Goal: Task Accomplishment & Management: Use online tool/utility

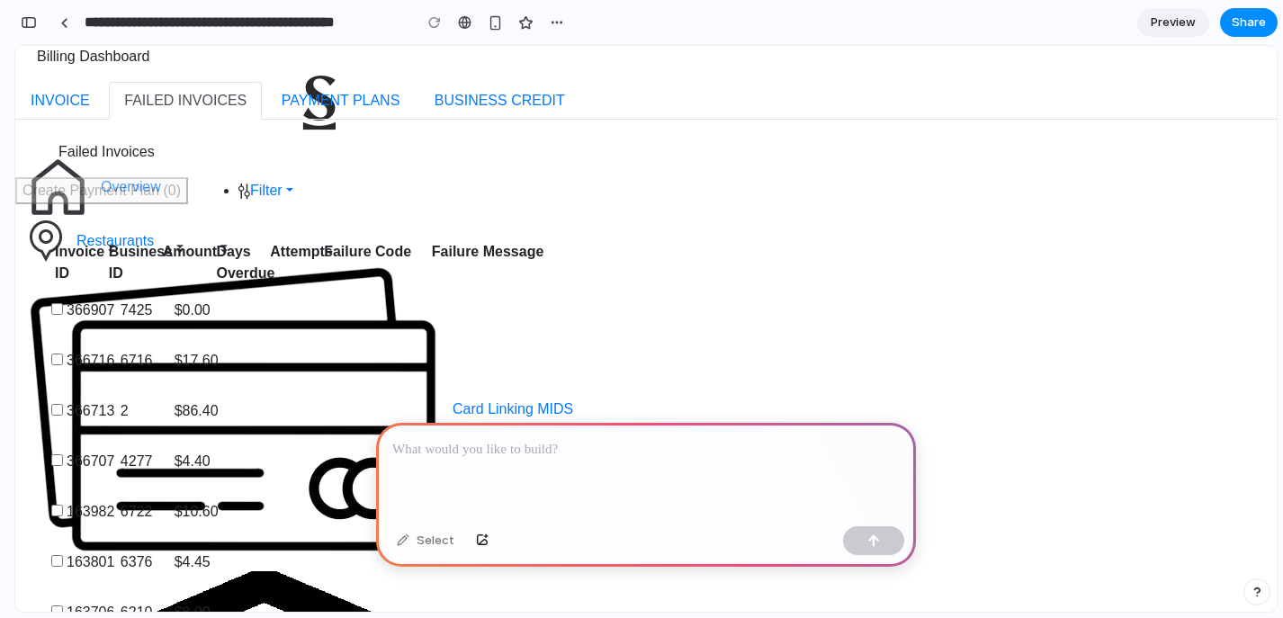
click at [518, 475] on div at bounding box center [646, 471] width 540 height 96
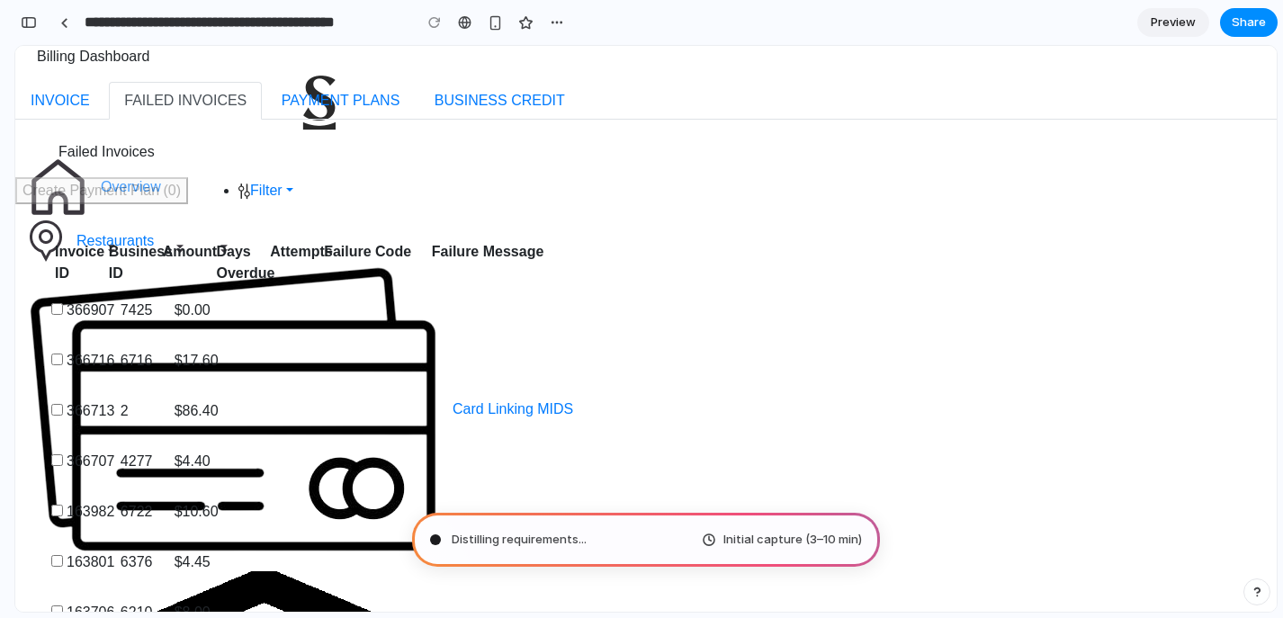
scroll to position [56, 0]
type input "**********"
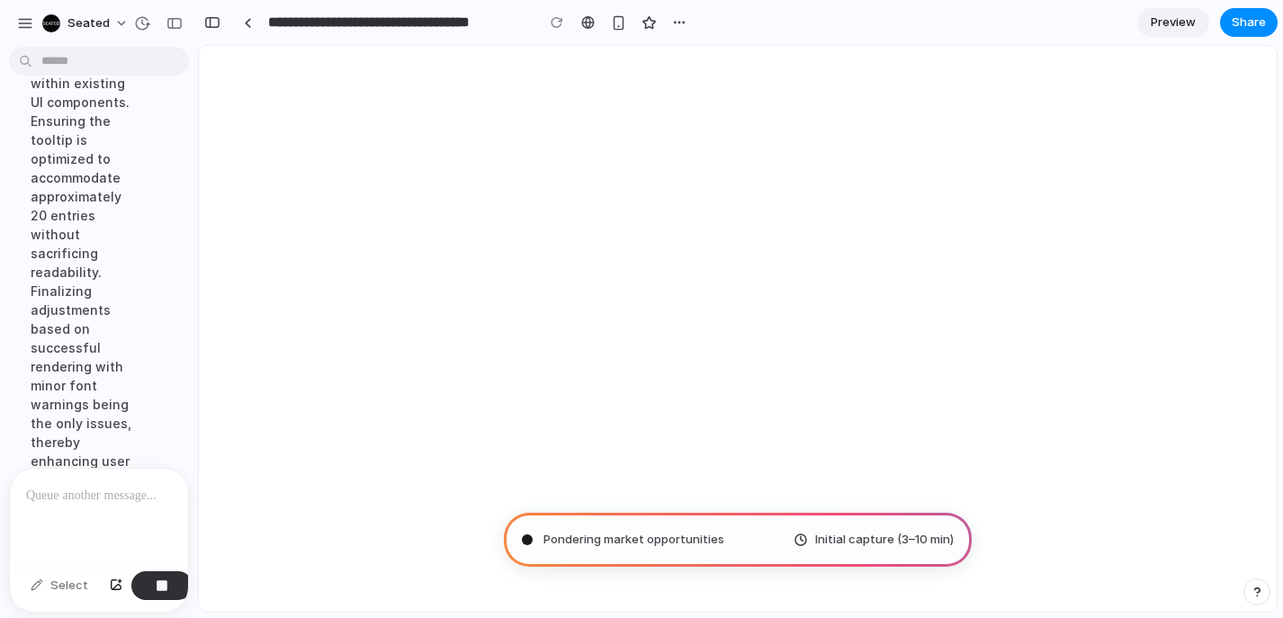
scroll to position [942, 0]
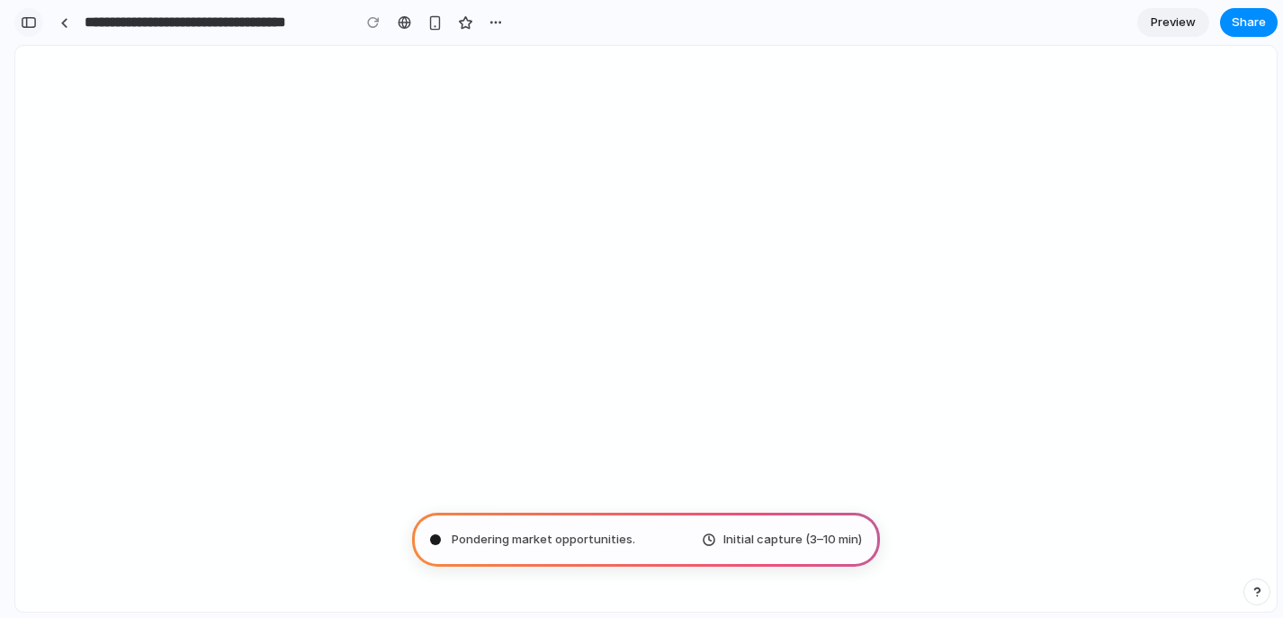
click at [28, 24] on div "button" at bounding box center [29, 22] width 16 height 13
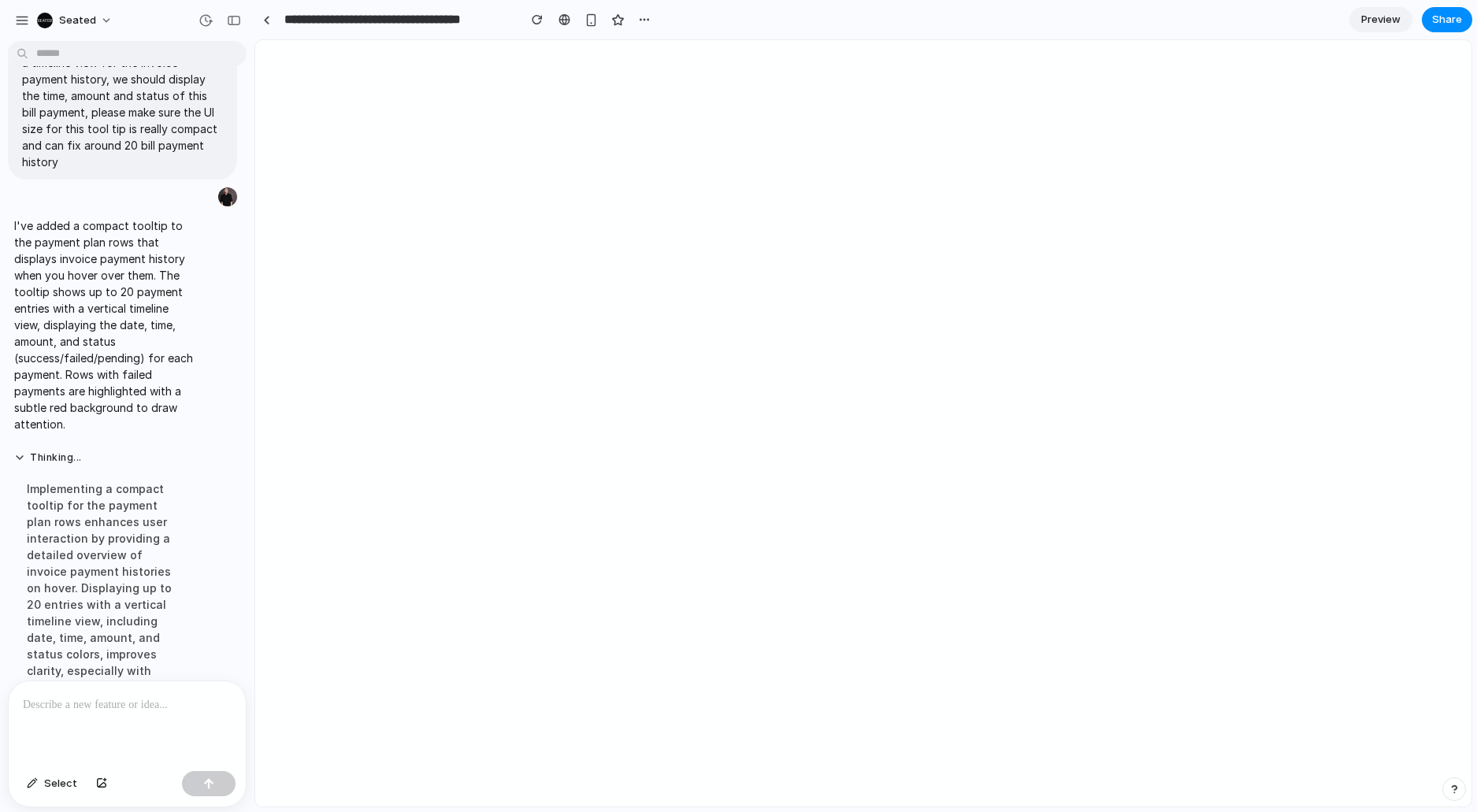
scroll to position [156, 0]
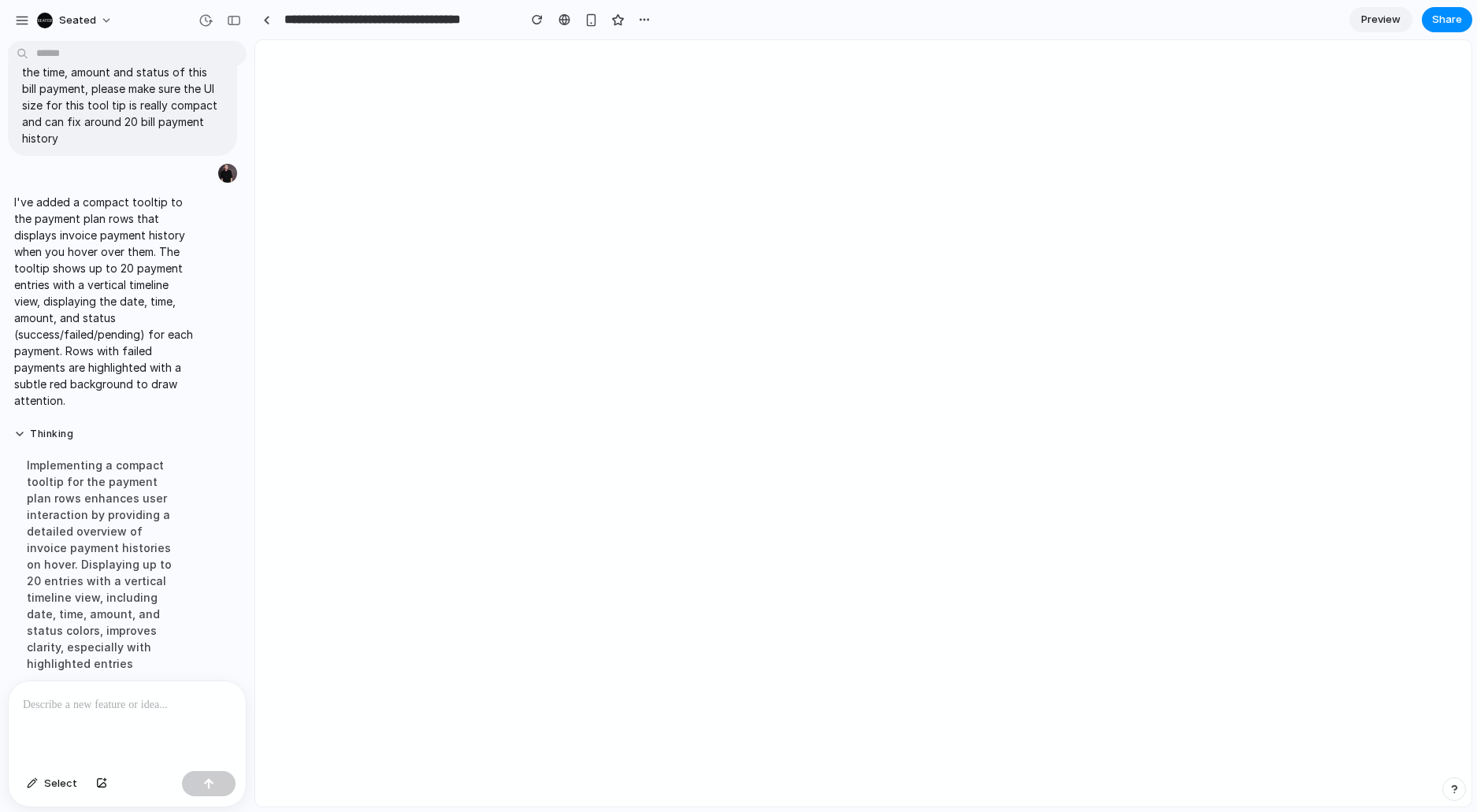
click at [1122, 16] on span "Preview" at bounding box center [1381, 19] width 39 height 16
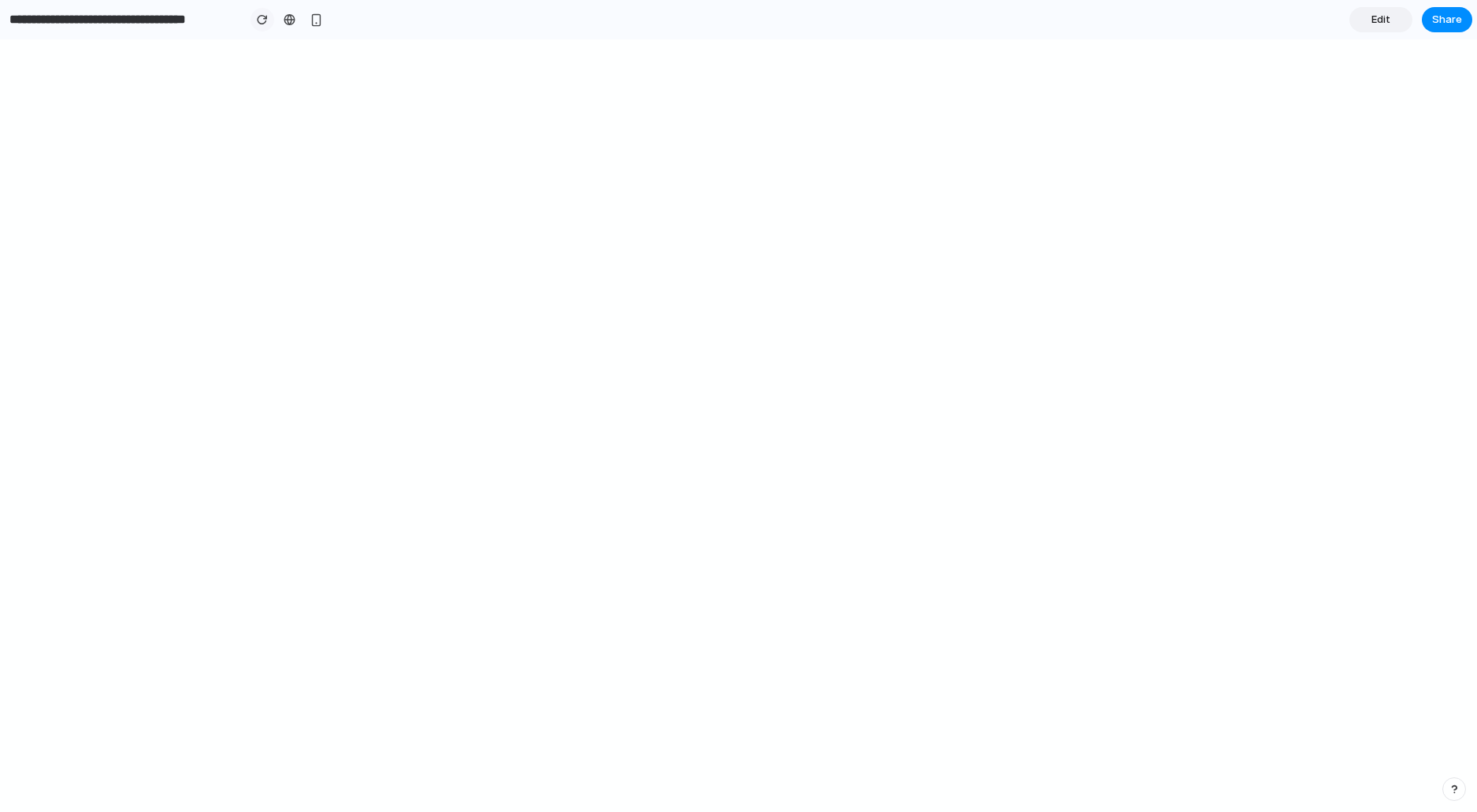
click at [256, 20] on button "button" at bounding box center [262, 19] width 24 height 24
click at [1122, 18] on span "Edit" at bounding box center [1381, 19] width 19 height 16
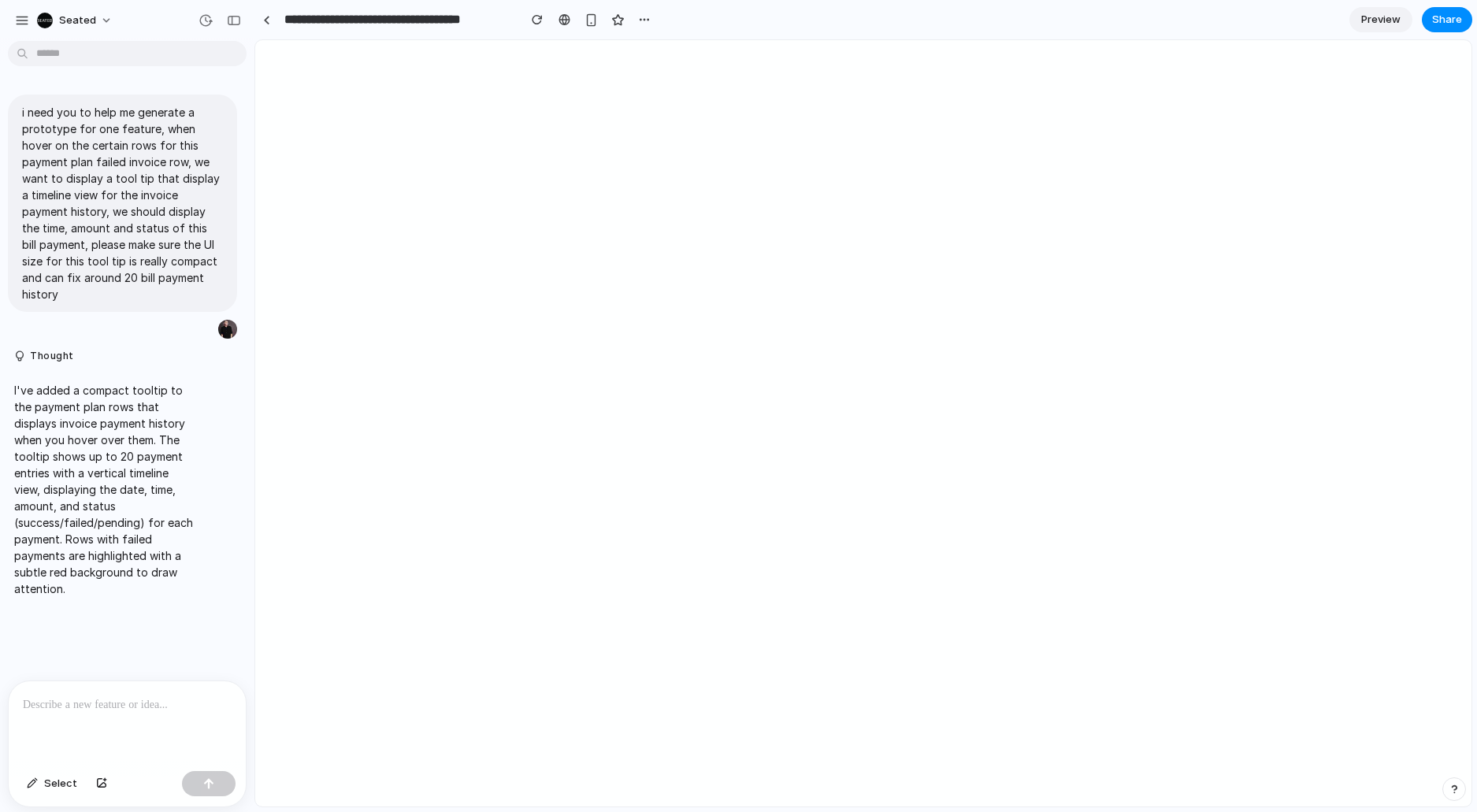
click at [185, 540] on div at bounding box center [127, 722] width 237 height 83
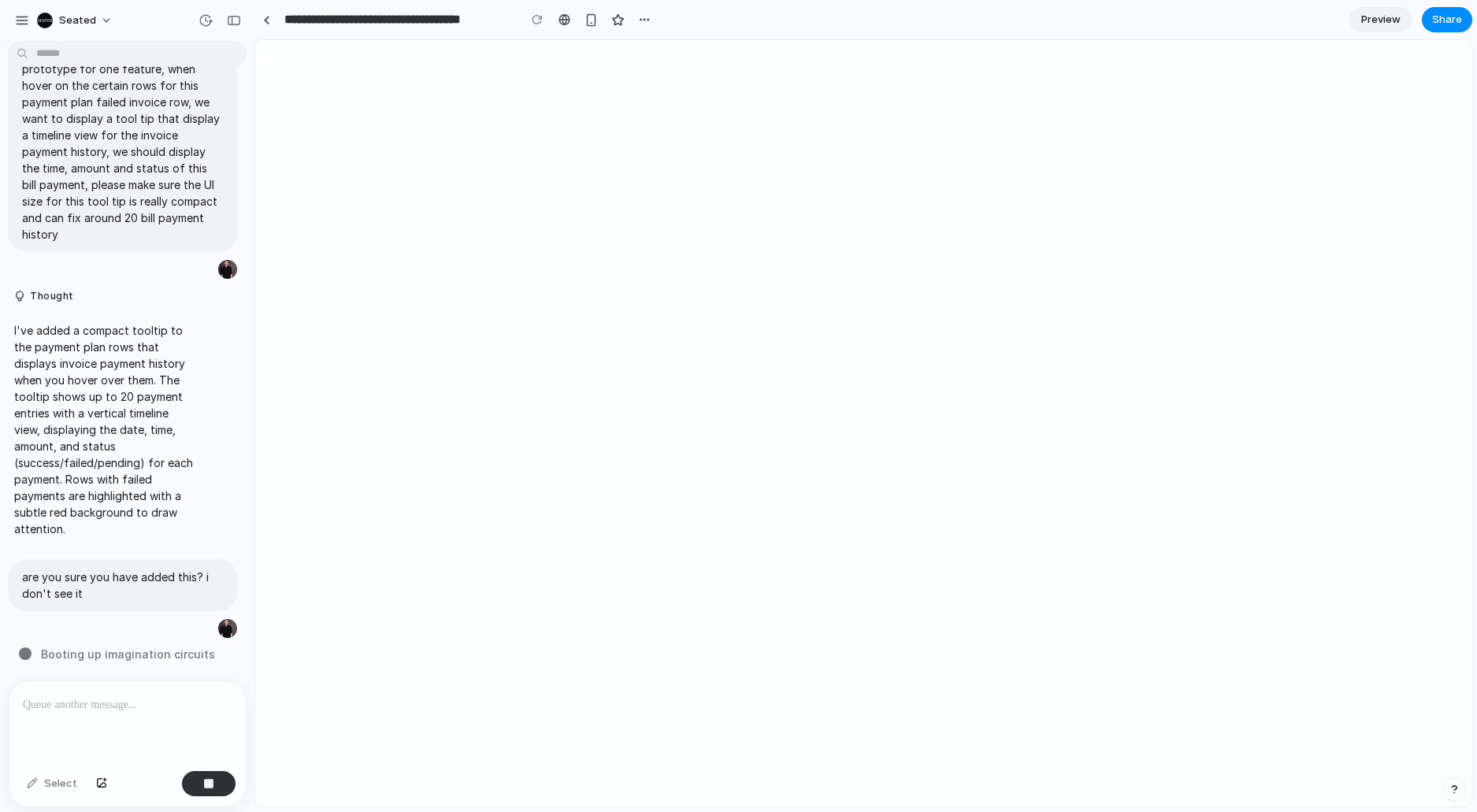
click at [535, 22] on div at bounding box center [537, 19] width 24 height 24
click at [592, 18] on div "button" at bounding box center [591, 19] width 13 height 13
click at [589, 19] on div "button" at bounding box center [591, 19] width 12 height 12
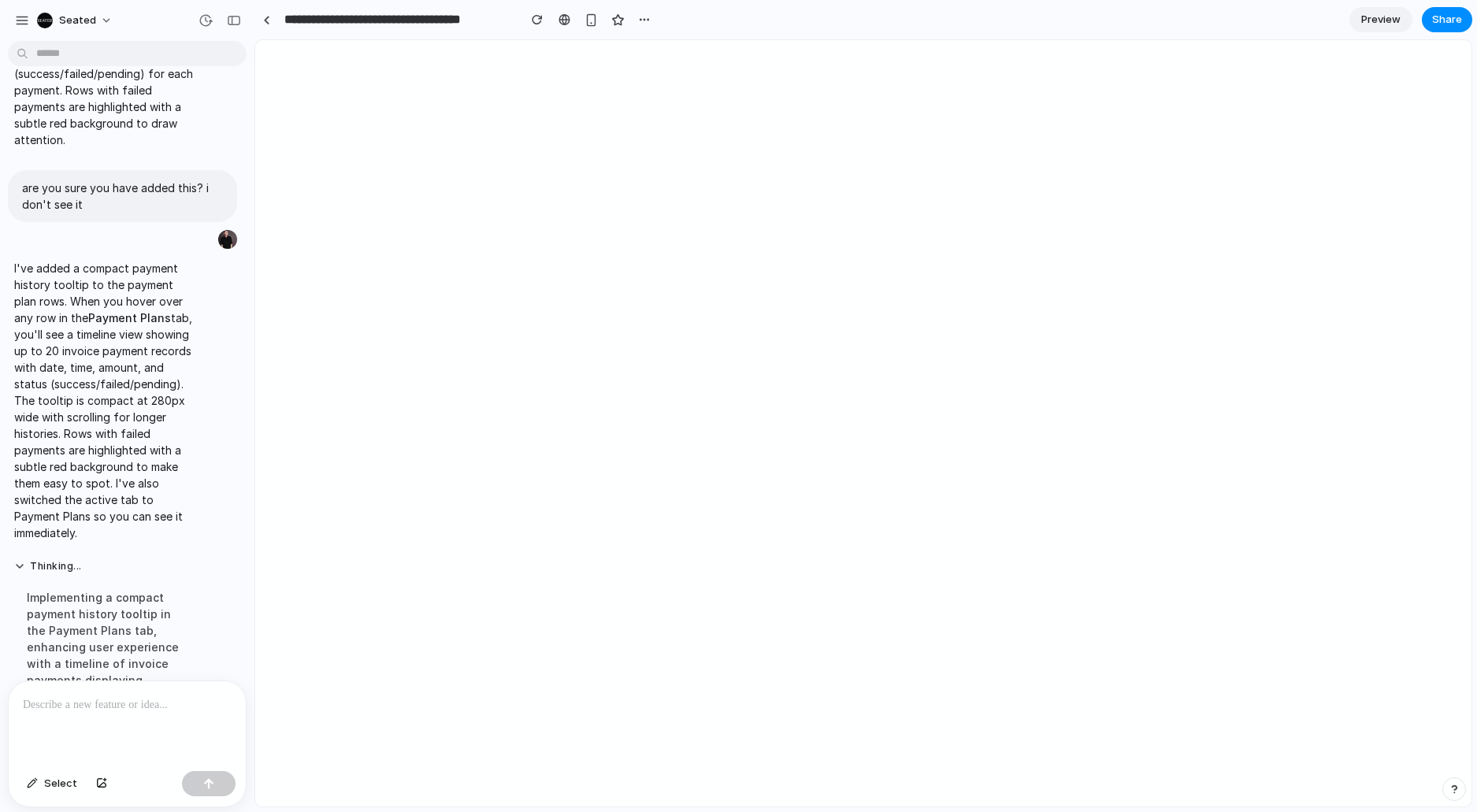
scroll to position [696, 0]
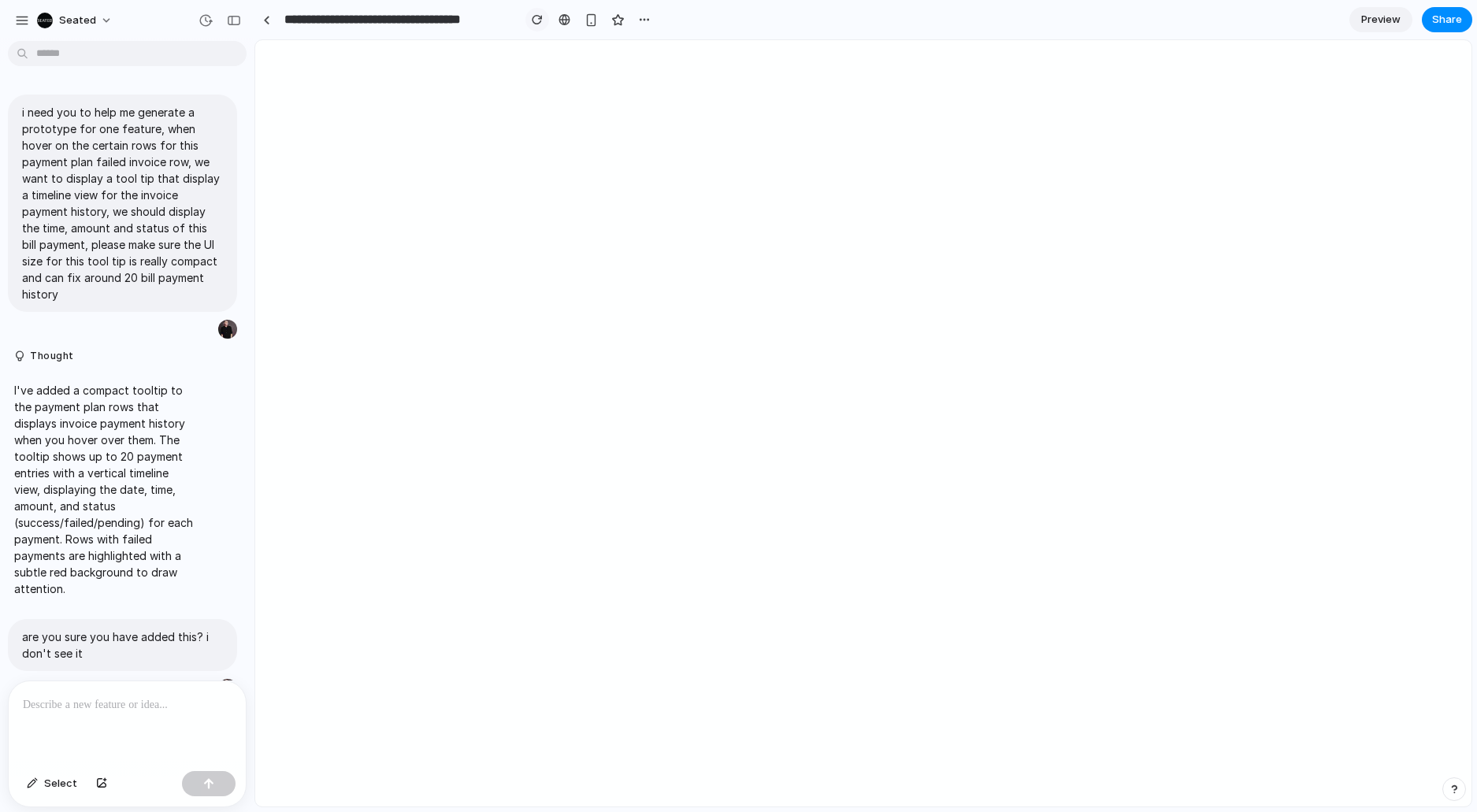
scroll to position [341, 0]
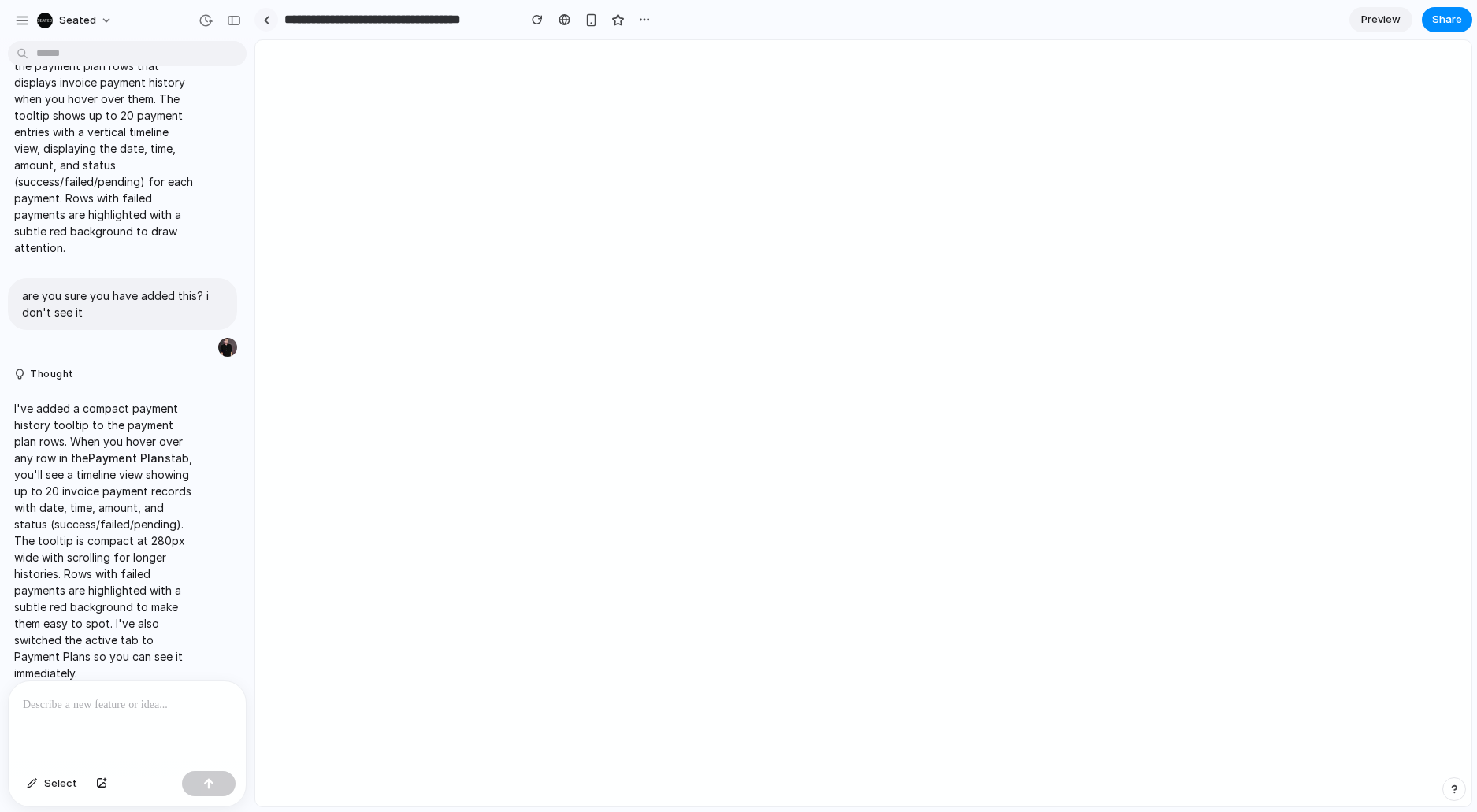
click at [263, 22] on link at bounding box center [266, 19] width 24 height 24
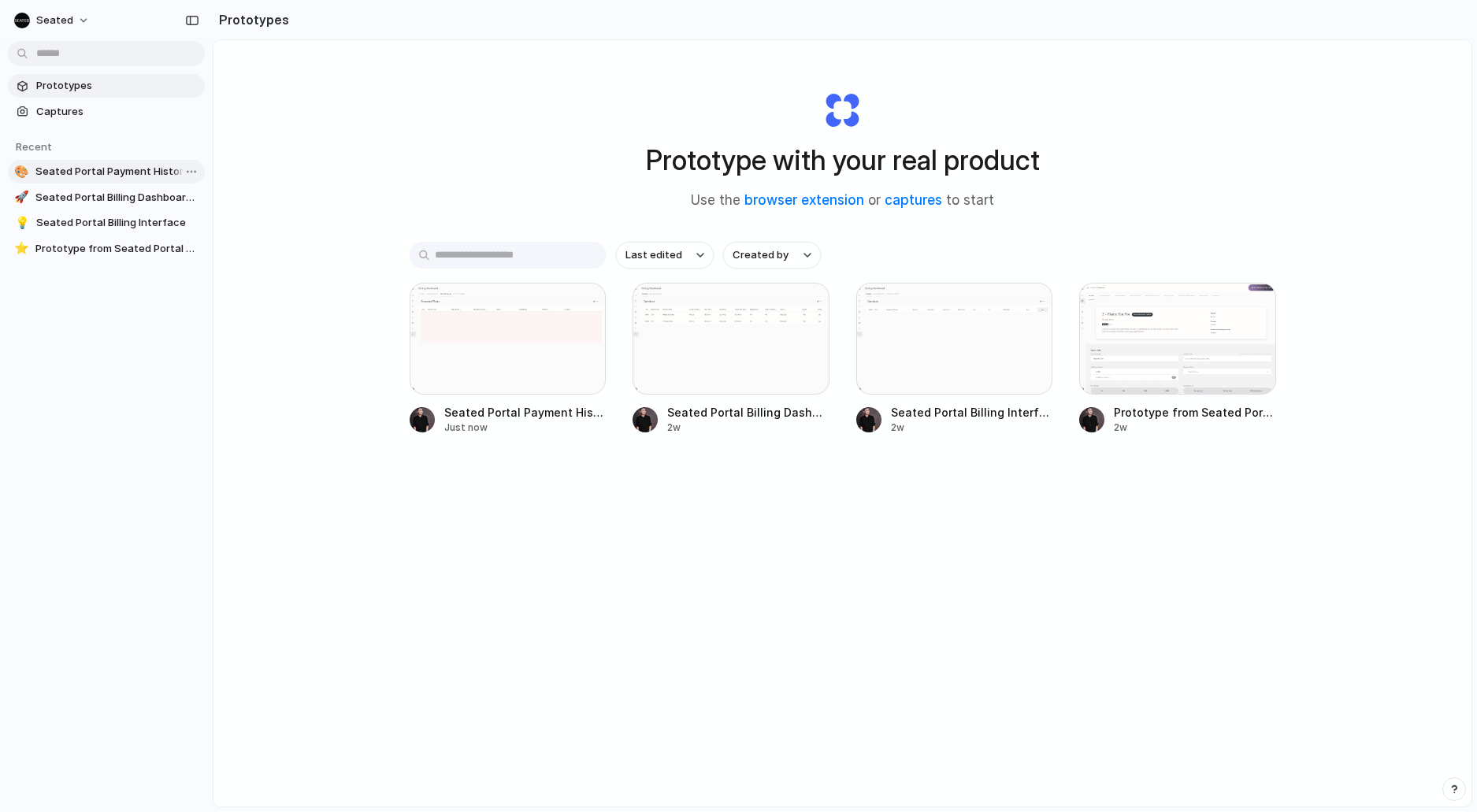
click at [116, 172] on span "Seated Portal Payment History Tooltip" at bounding box center [116, 172] width 163 height 16
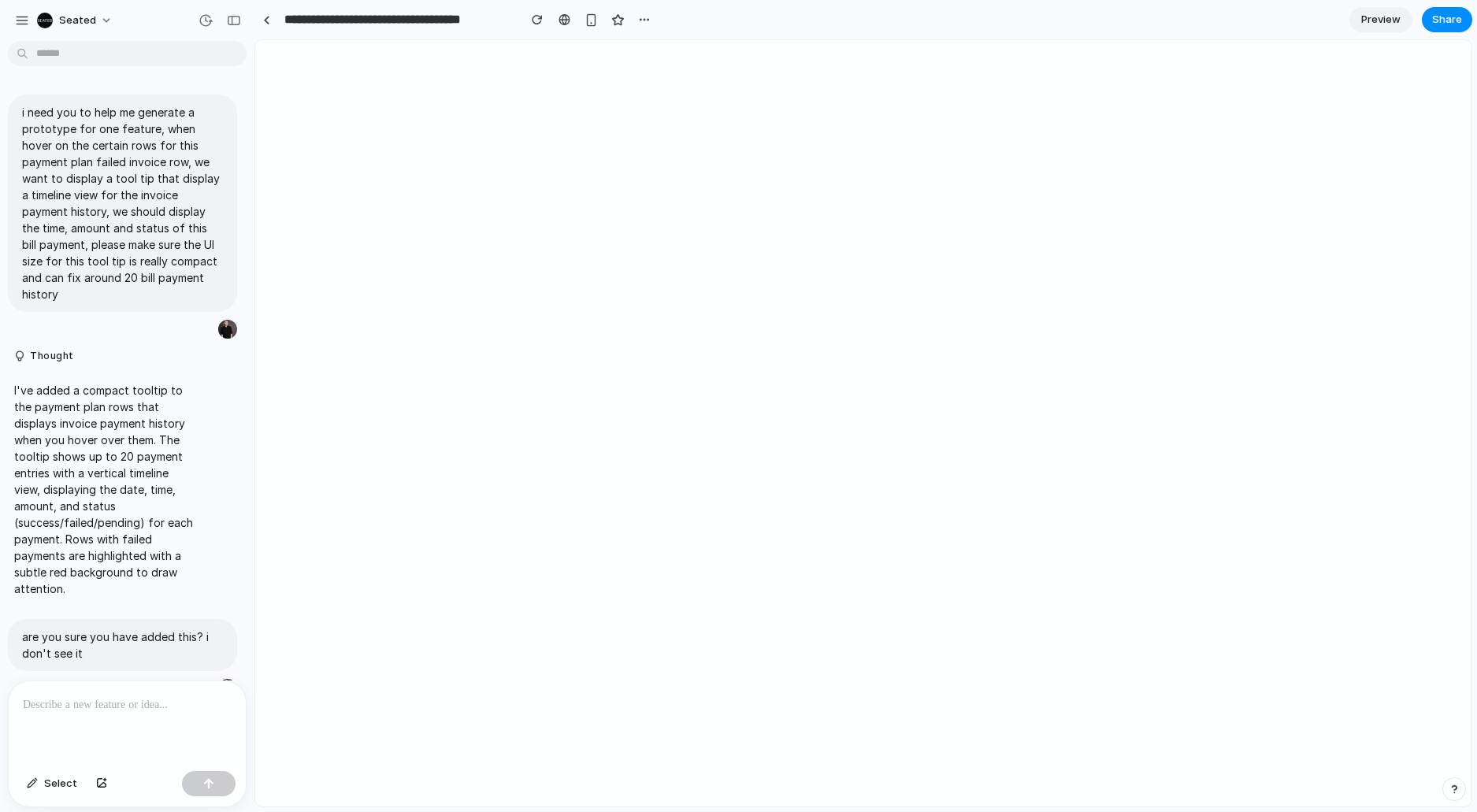
scroll to position [341, 0]
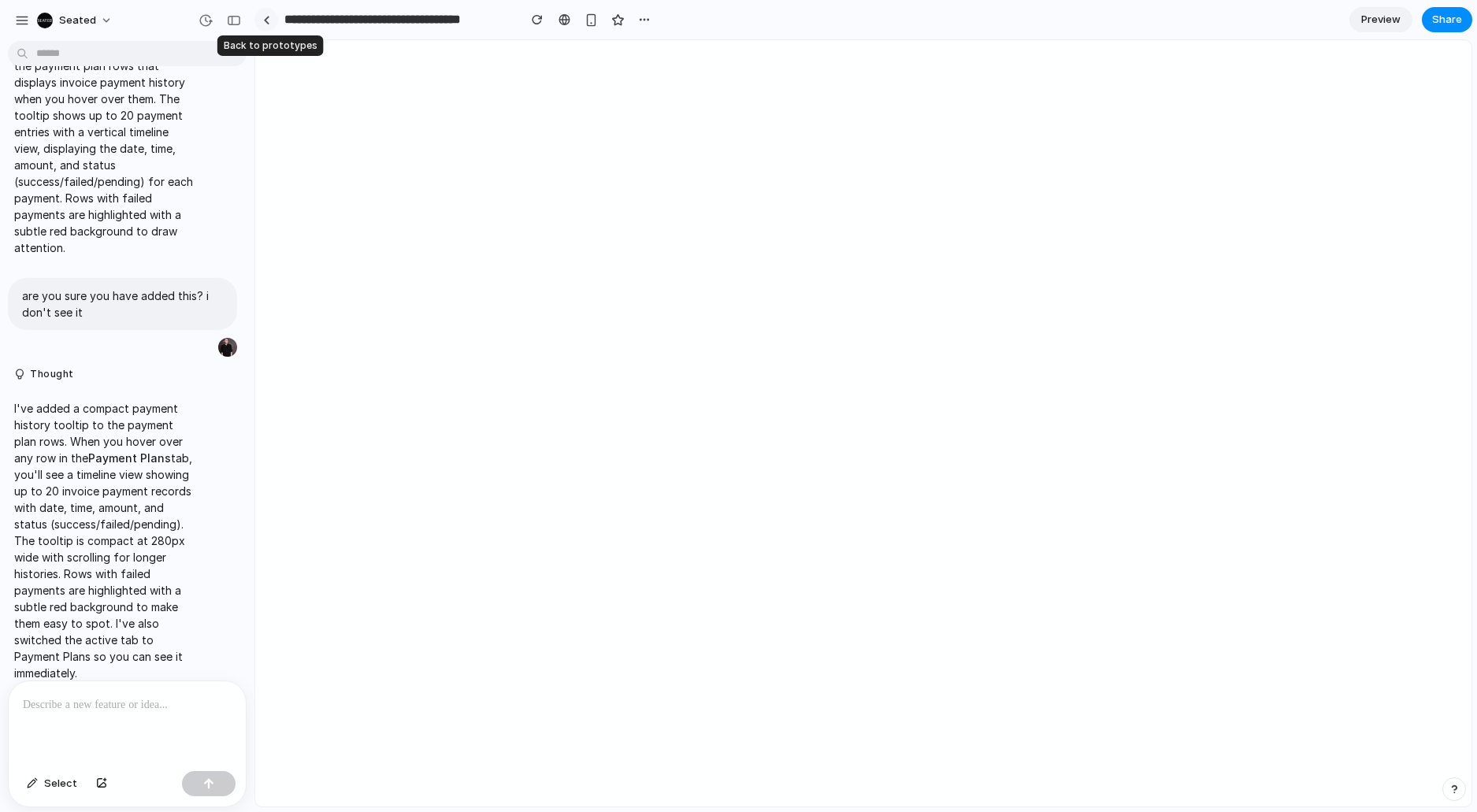
click at [273, 19] on link at bounding box center [266, 19] width 24 height 24
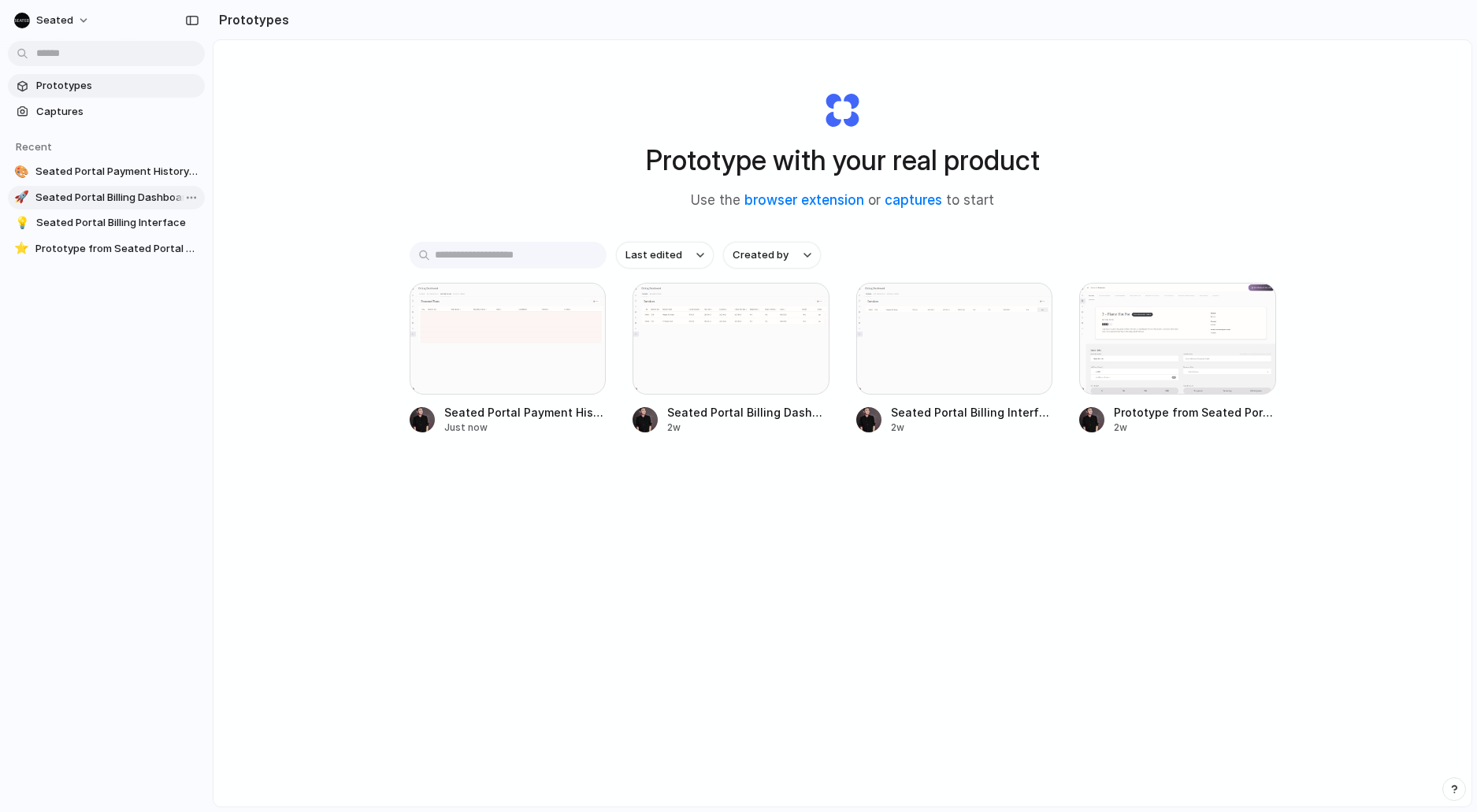
click at [122, 198] on span "Seated Portal Billing Dashboard – Failed Invoices" at bounding box center [116, 198] width 163 height 16
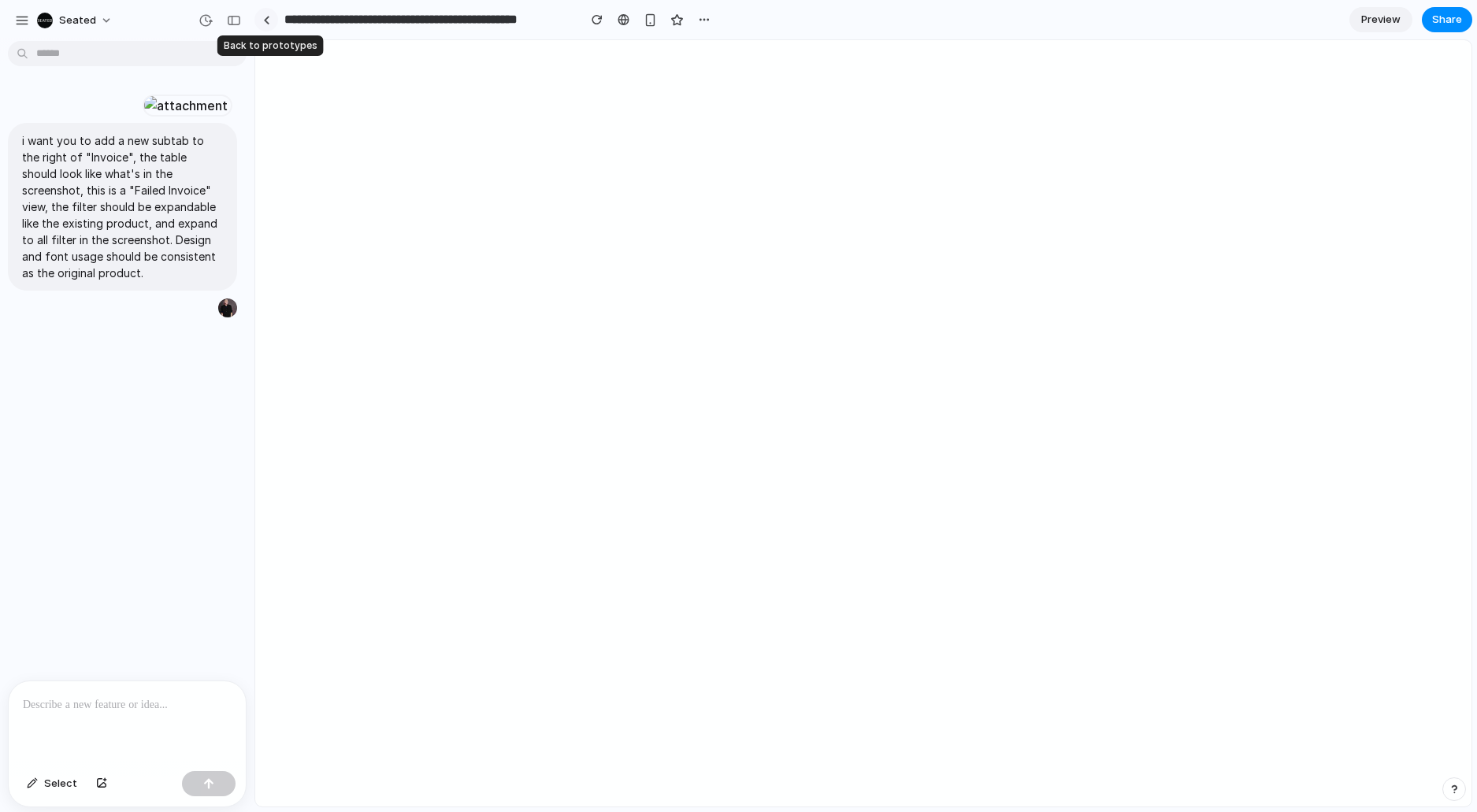
click at [273, 24] on link at bounding box center [266, 19] width 24 height 24
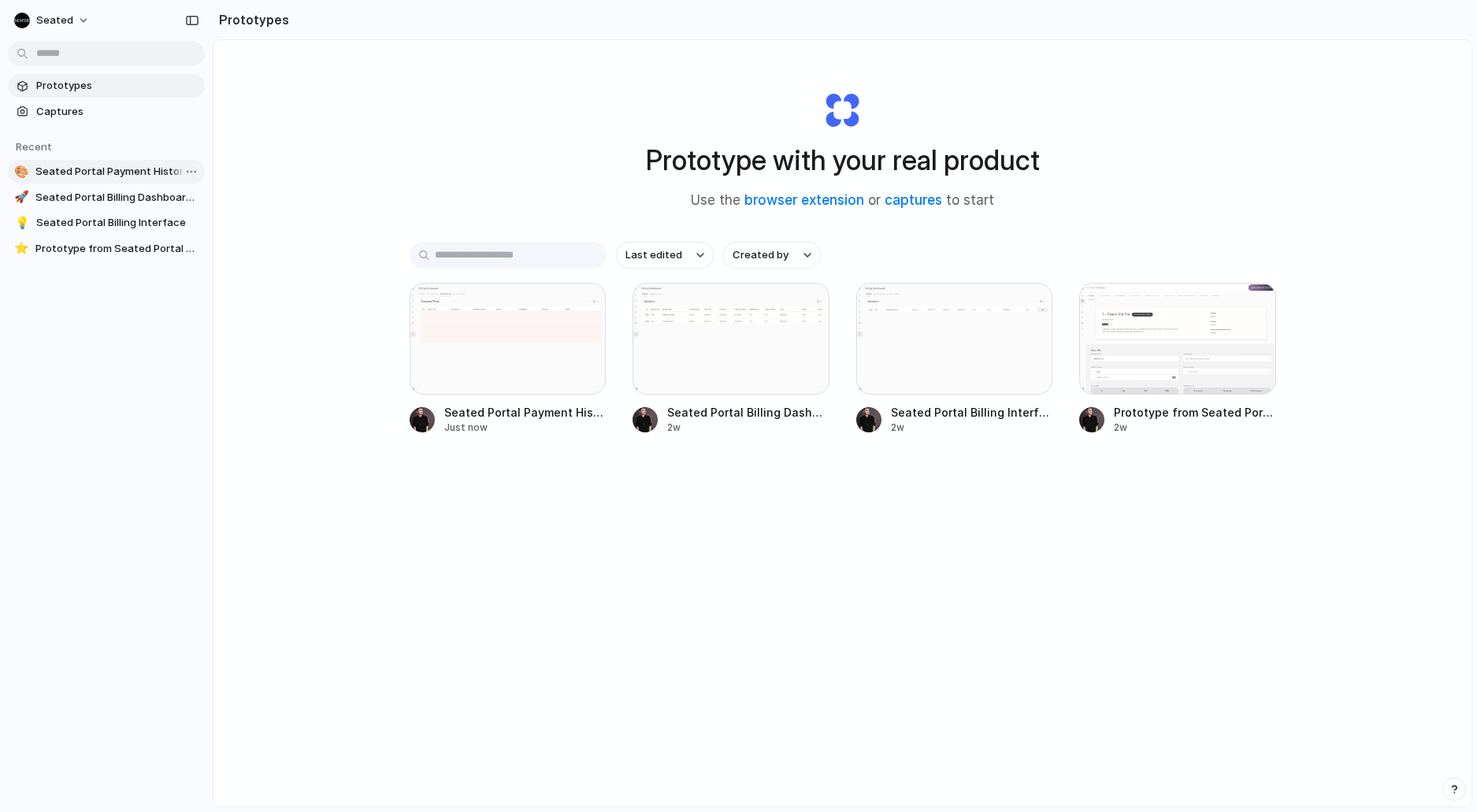
click at [78, 178] on span "Seated Portal Payment History Tooltip" at bounding box center [116, 172] width 163 height 16
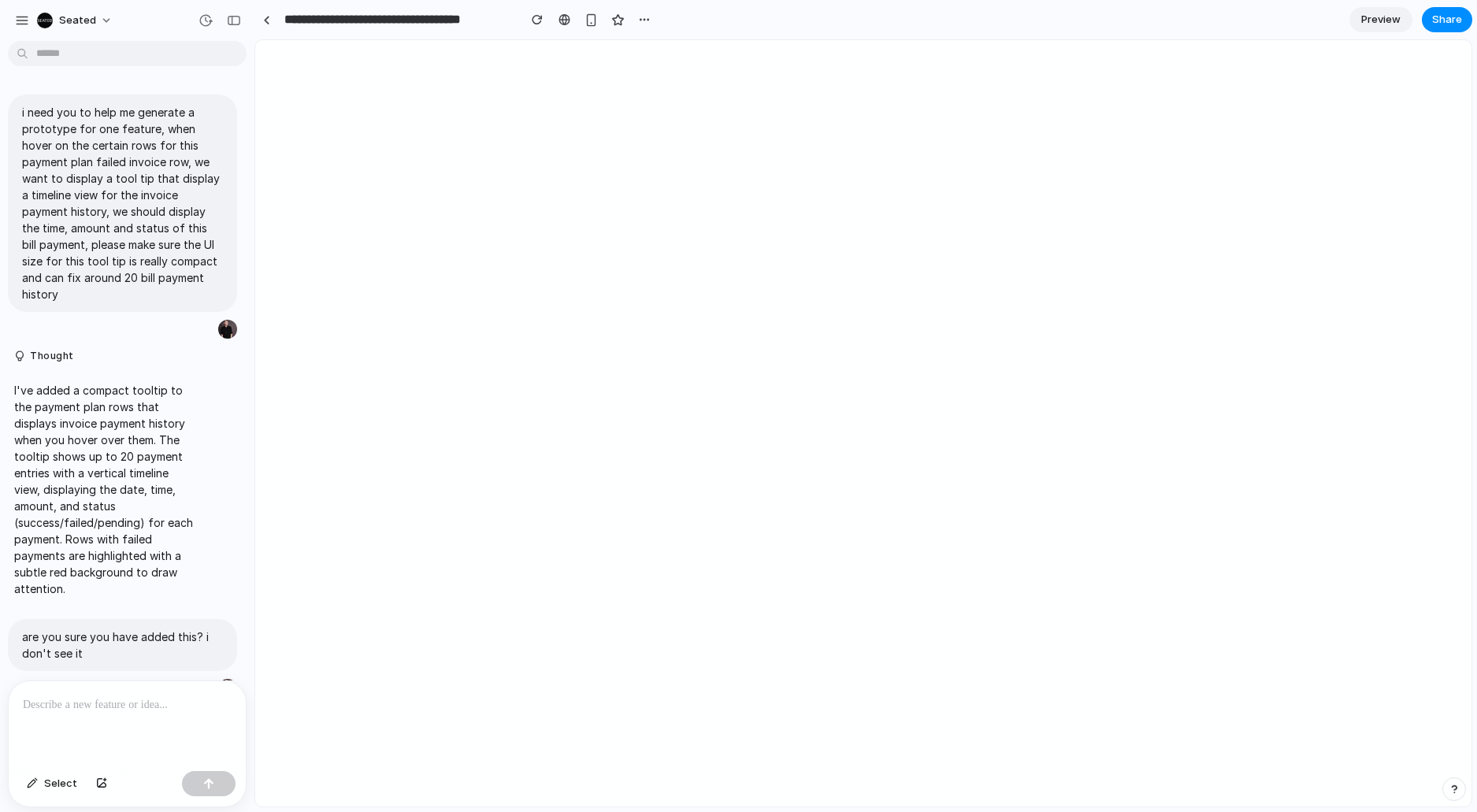
scroll to position [341, 0]
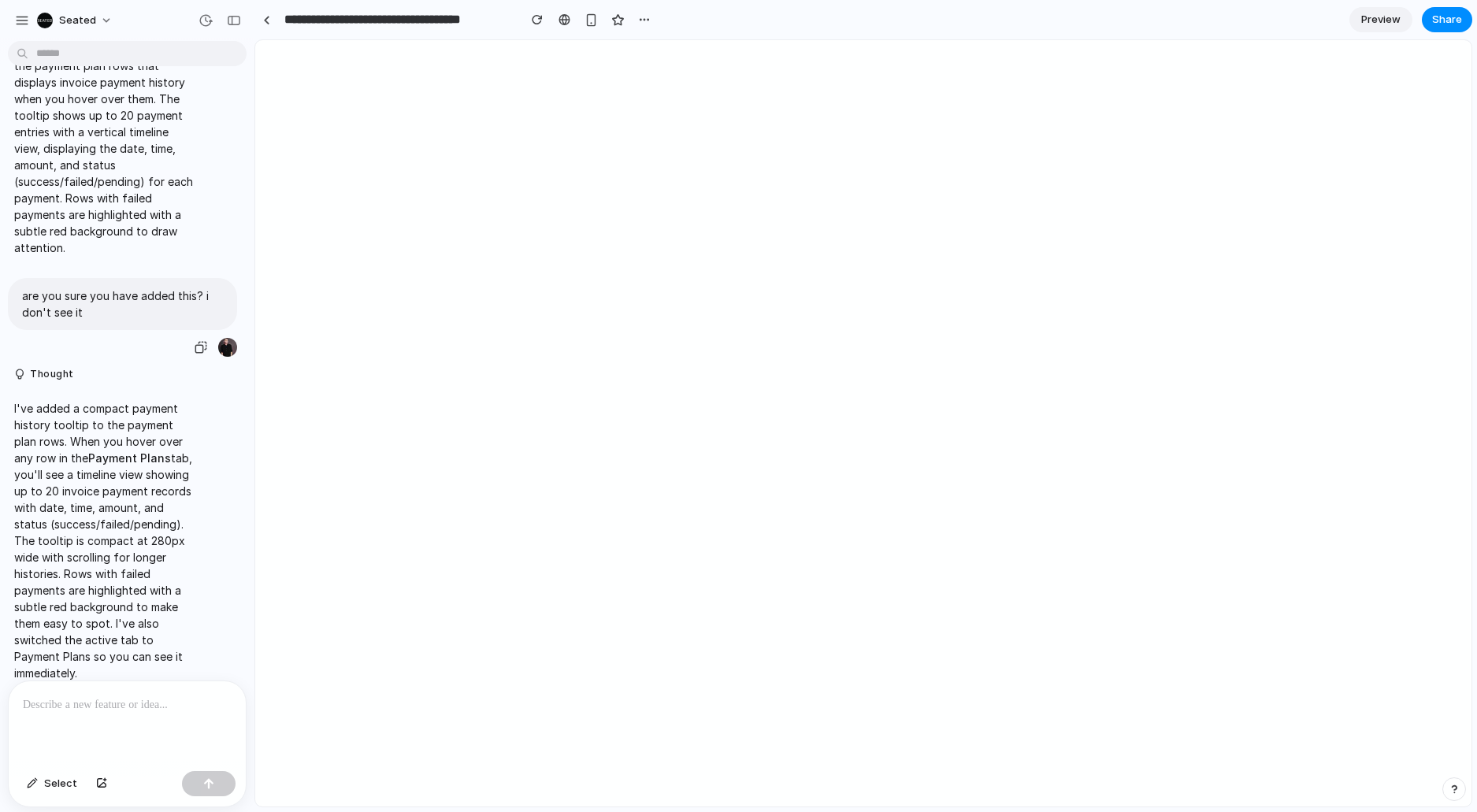
click at [108, 310] on p "are you sure you have added this? i don't see it" at bounding box center [122, 304] width 200 height 33
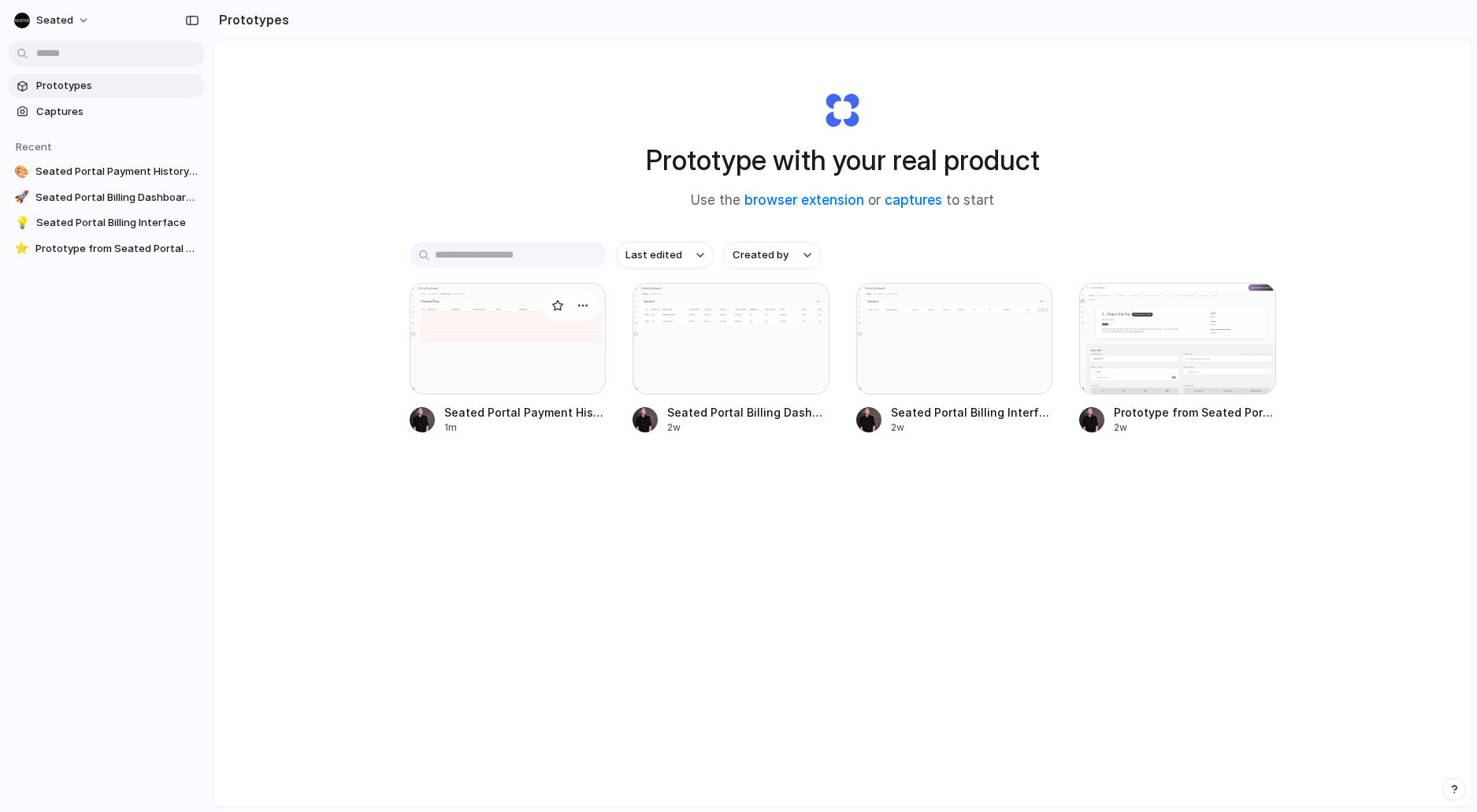
click at [500, 360] on div at bounding box center [508, 339] width 197 height 112
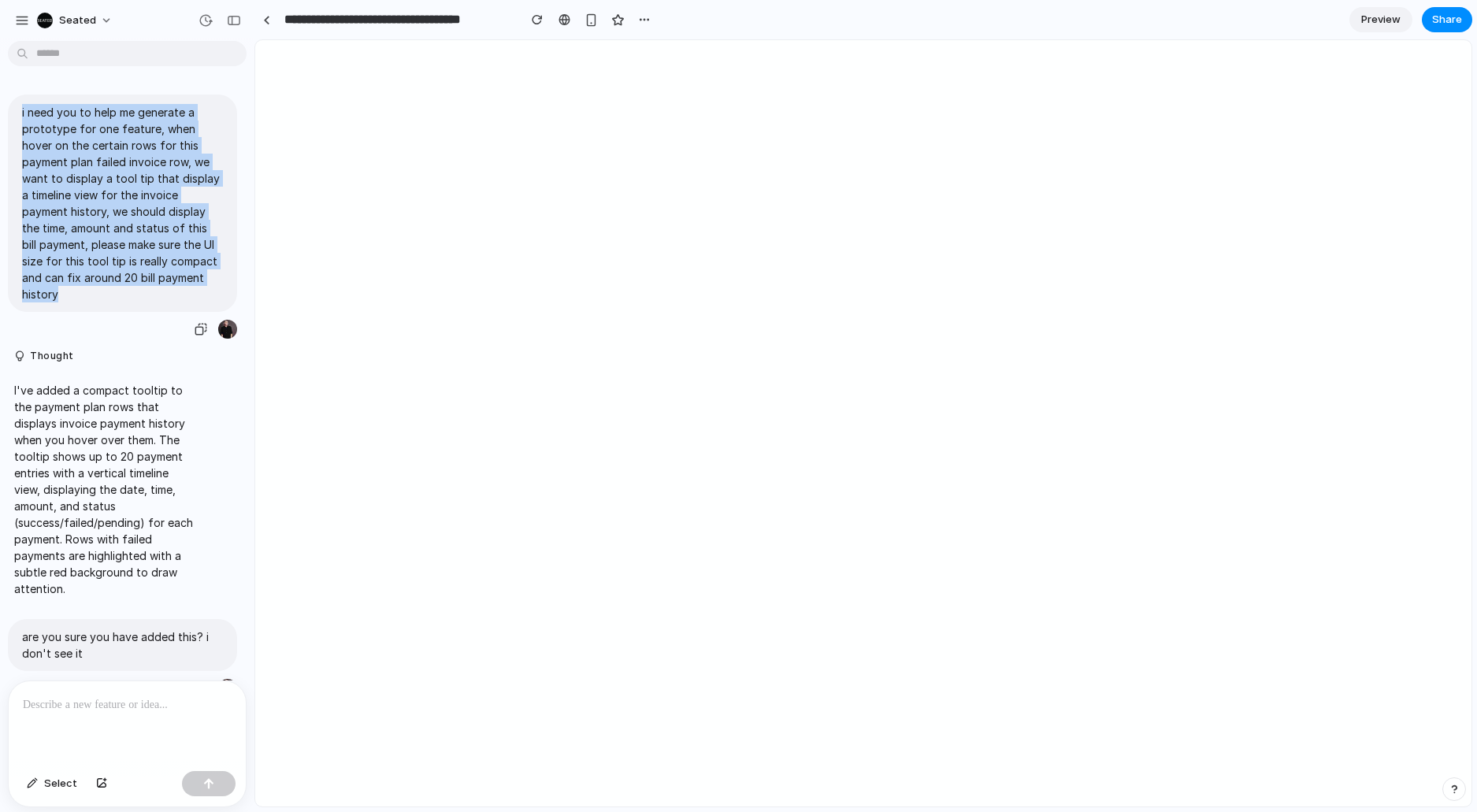
drag, startPoint x: 21, startPoint y: 111, endPoint x: 64, endPoint y: 312, distance: 205.5
click at [64, 312] on div "i need you to help me generate a prototype for one feature, when hover on the c…" at bounding box center [123, 217] width 229 height 246
copy p "i need you to help me generate a prototype for one feature, when hover on the c…"
